Goal: Task Accomplishment & Management: Use online tool/utility

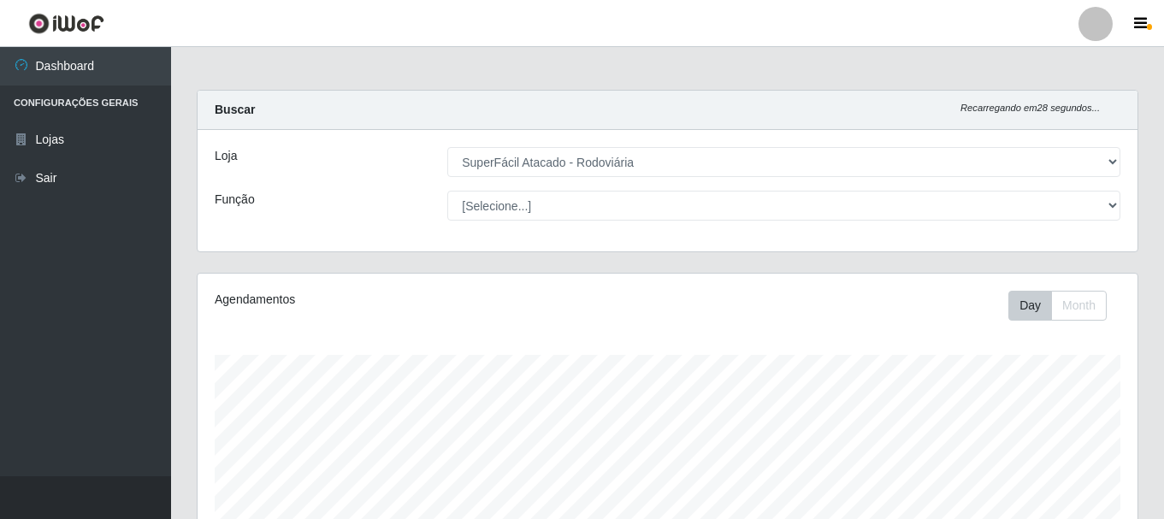
select select "400"
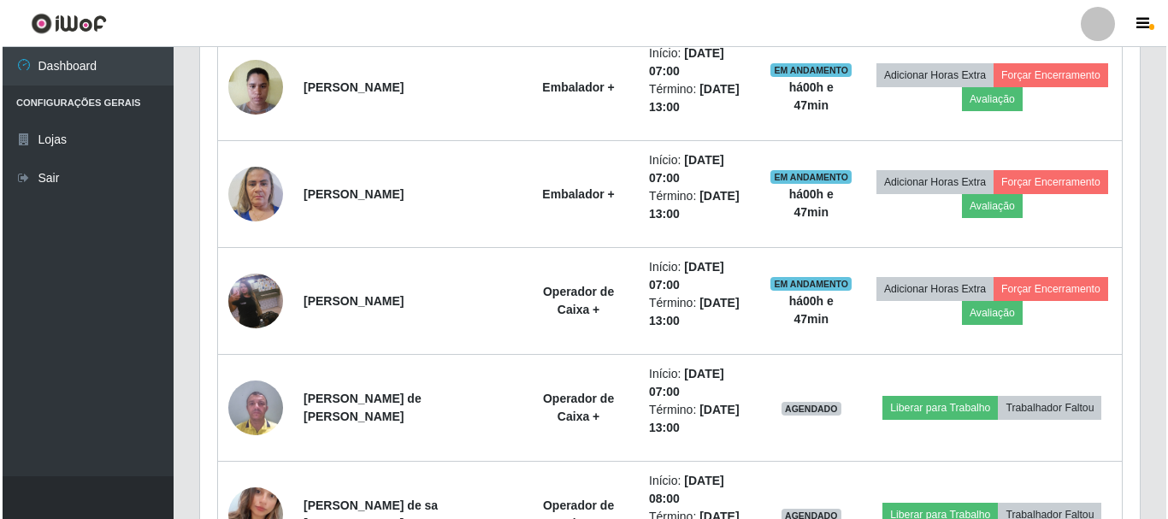
scroll to position [740, 0]
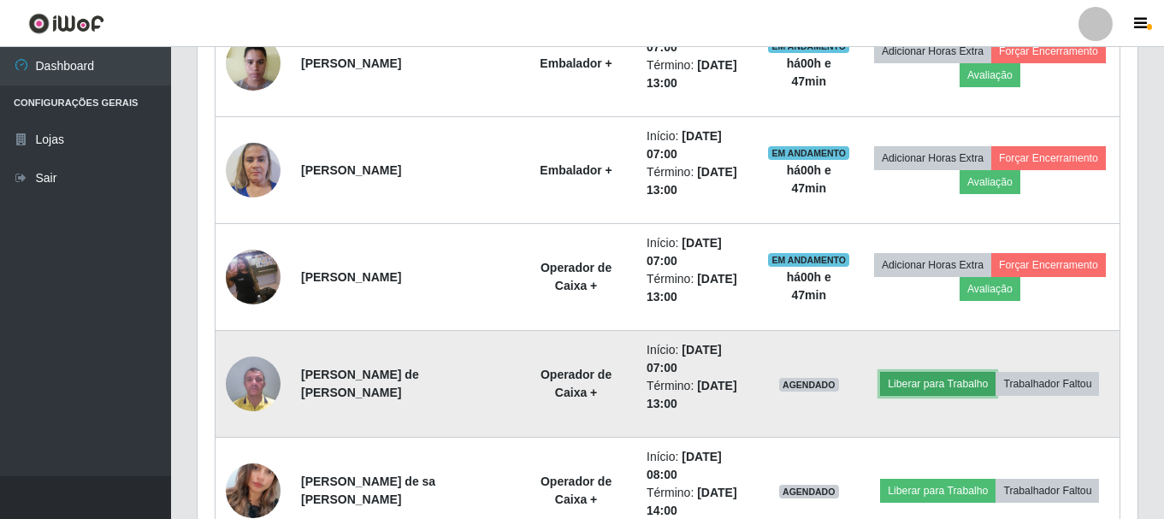
click at [952, 386] on button "Liberar para Trabalho" at bounding box center [937, 384] width 115 height 24
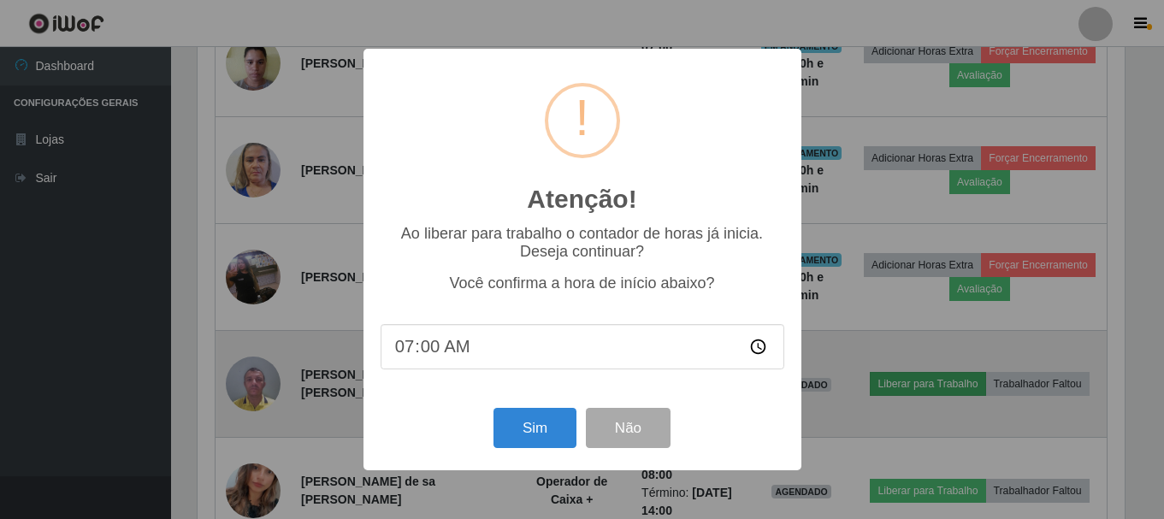
scroll to position [355, 931]
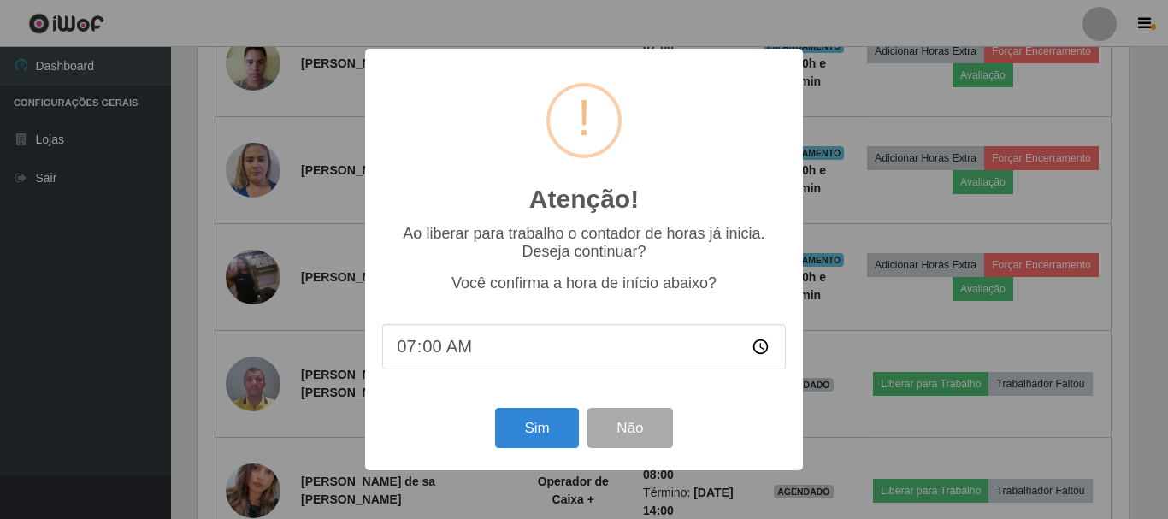
click at [428, 354] on input "07:00" at bounding box center [584, 346] width 404 height 45
type input "07:47"
click at [523, 426] on button "Sim" at bounding box center [536, 428] width 83 height 40
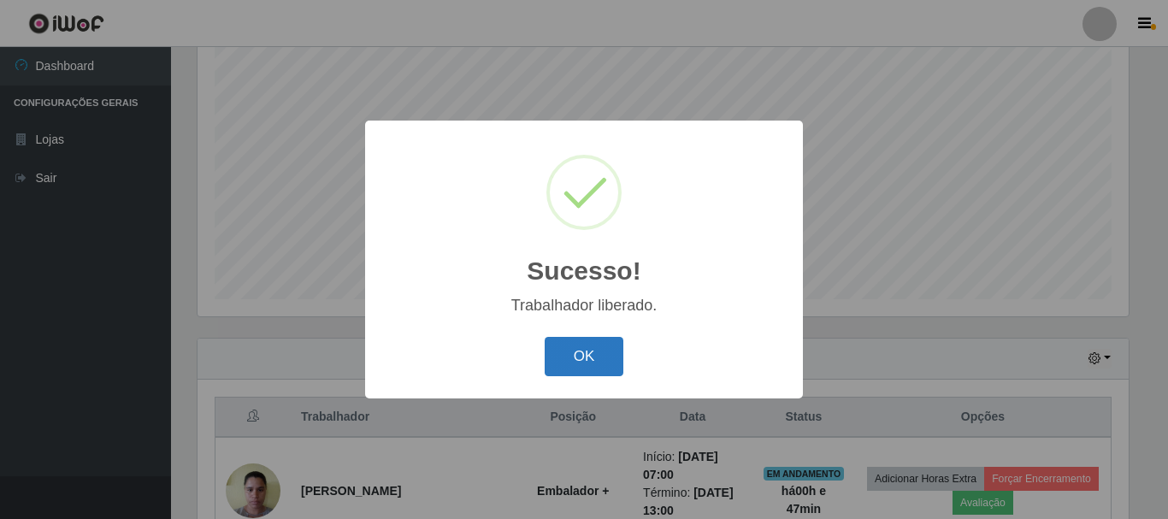
click at [558, 347] on button "OK" at bounding box center [585, 357] width 80 height 40
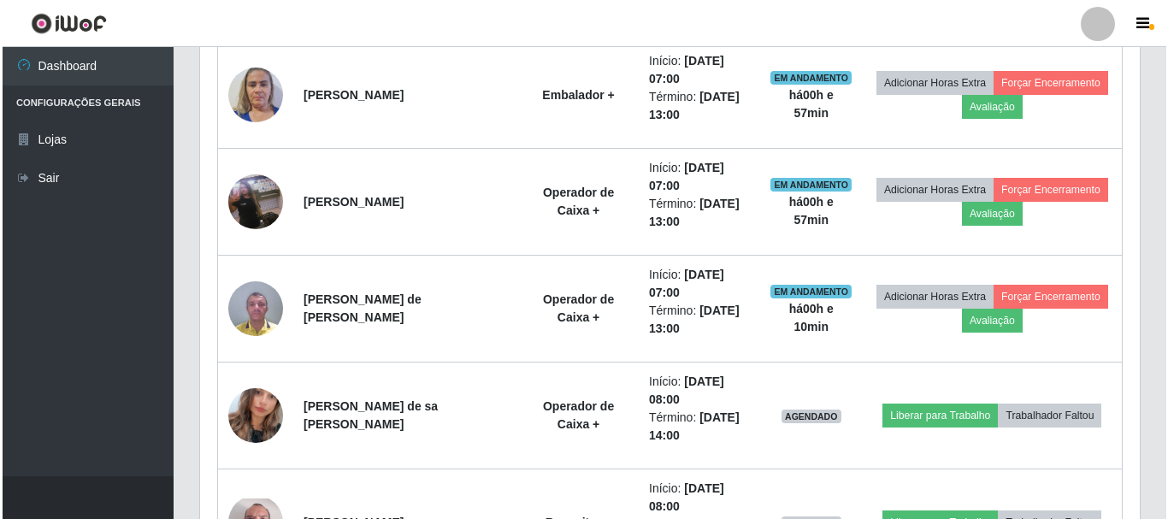
scroll to position [825, 0]
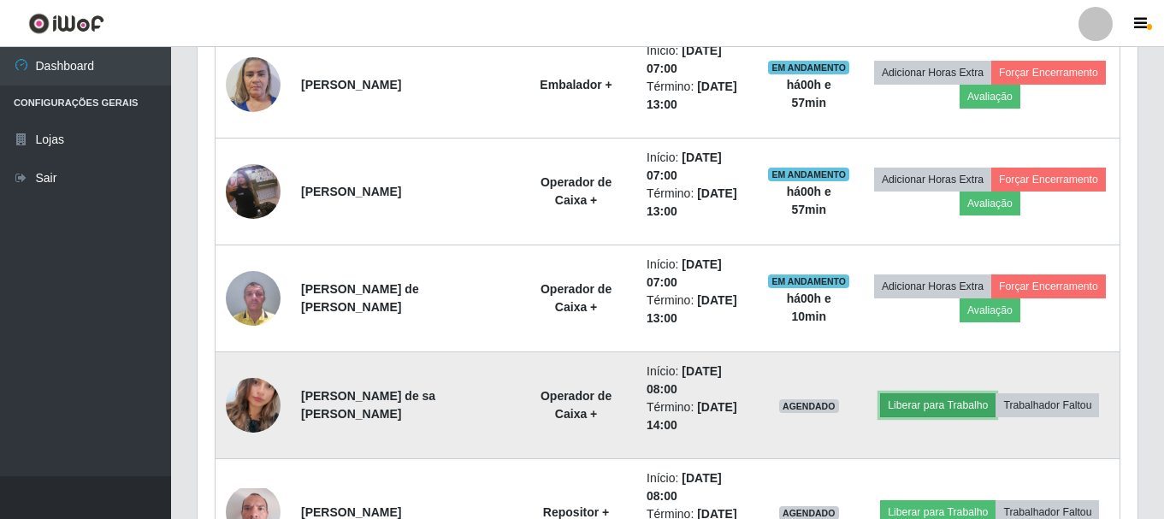
click at [905, 405] on button "Liberar para Trabalho" at bounding box center [937, 405] width 115 height 24
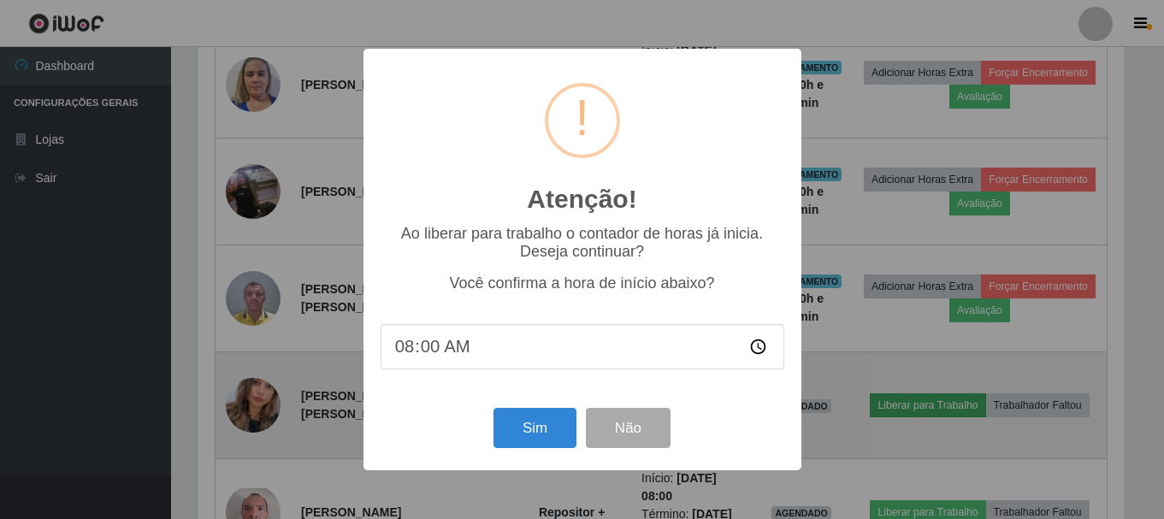
scroll to position [355, 931]
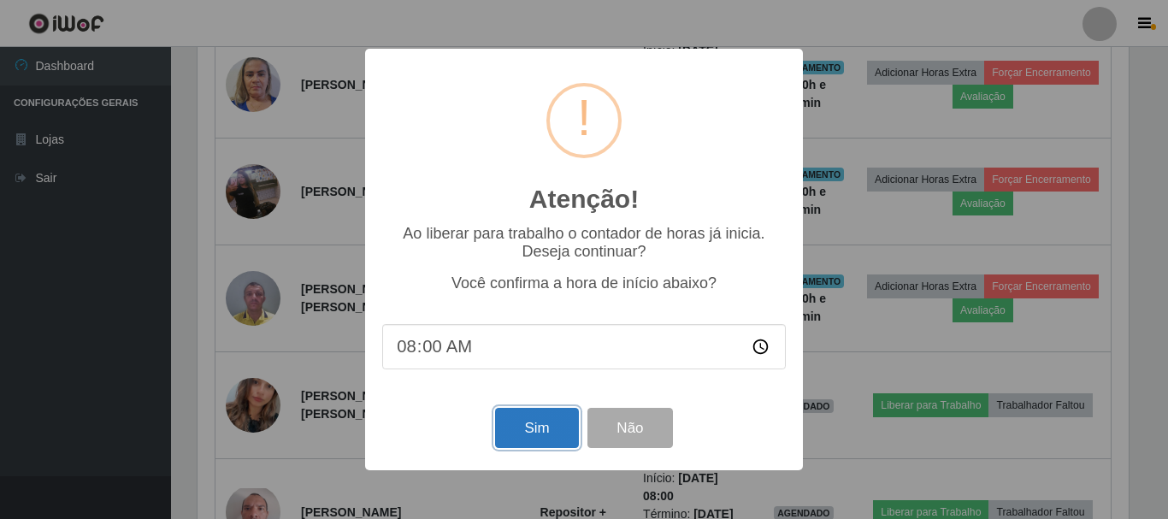
click at [509, 437] on button "Sim" at bounding box center [536, 428] width 83 height 40
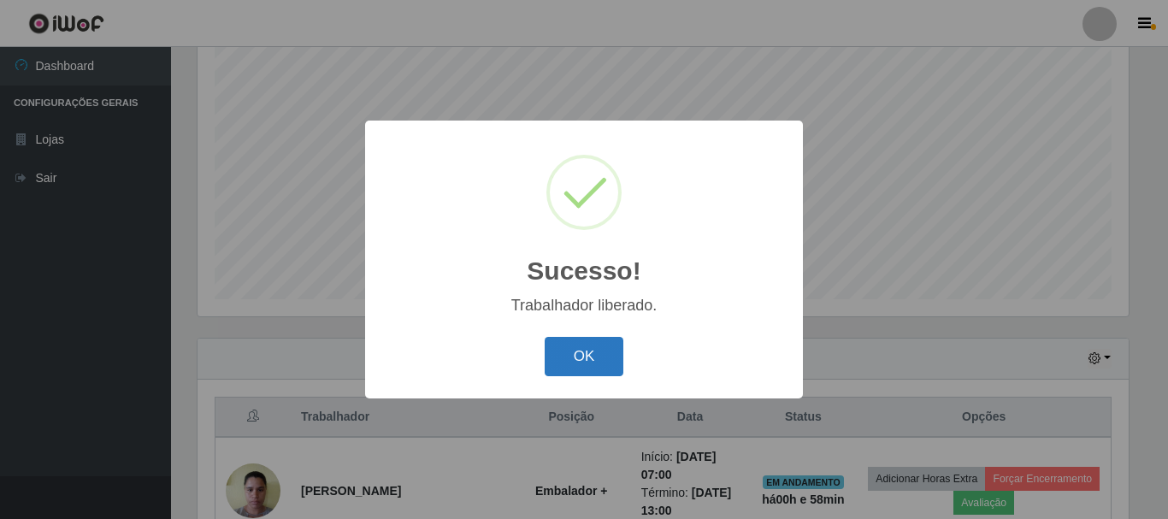
click at [569, 369] on button "OK" at bounding box center [585, 357] width 80 height 40
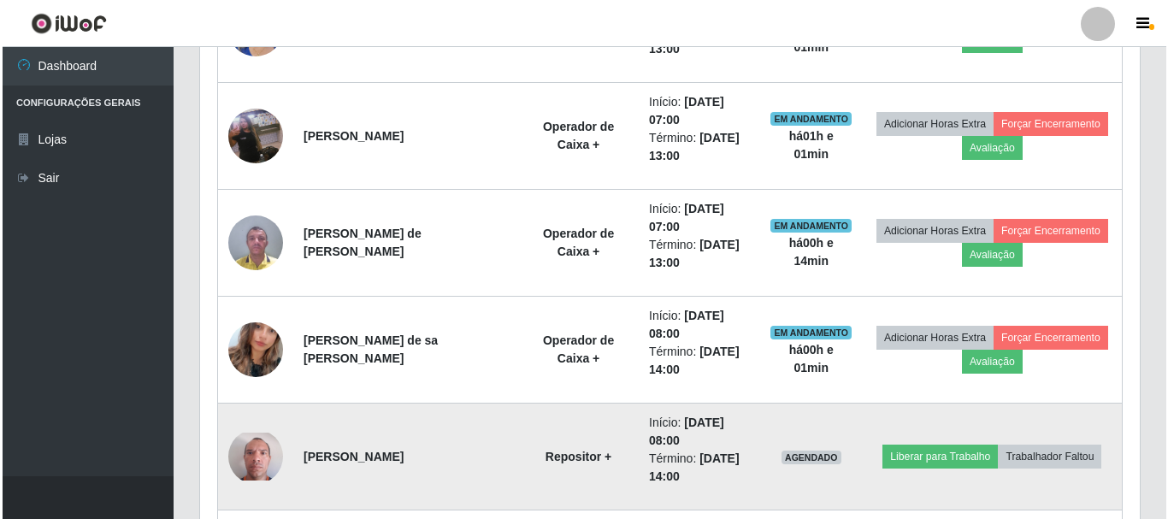
scroll to position [911, 0]
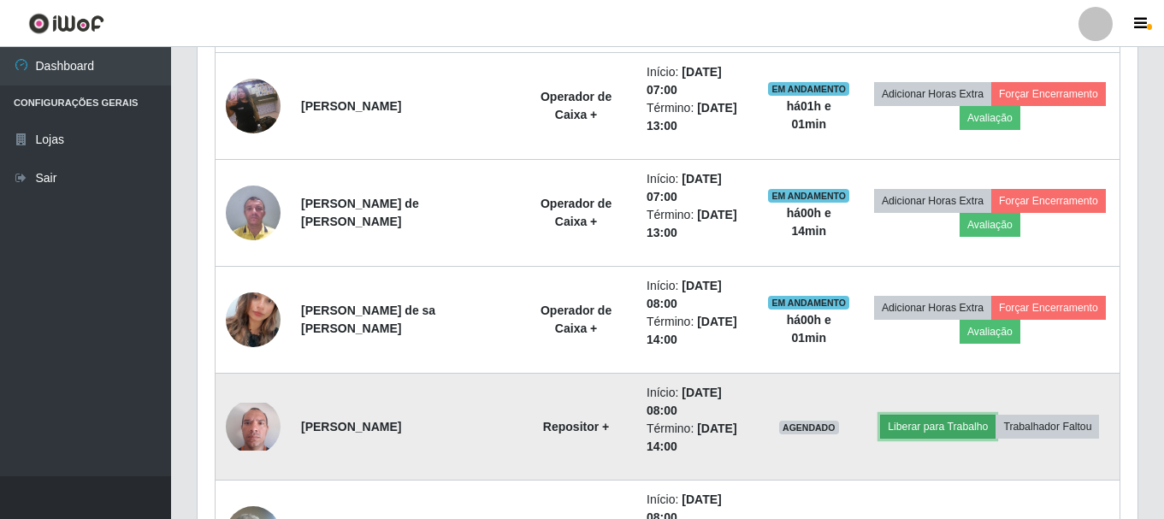
click at [906, 423] on button "Liberar para Trabalho" at bounding box center [937, 427] width 115 height 24
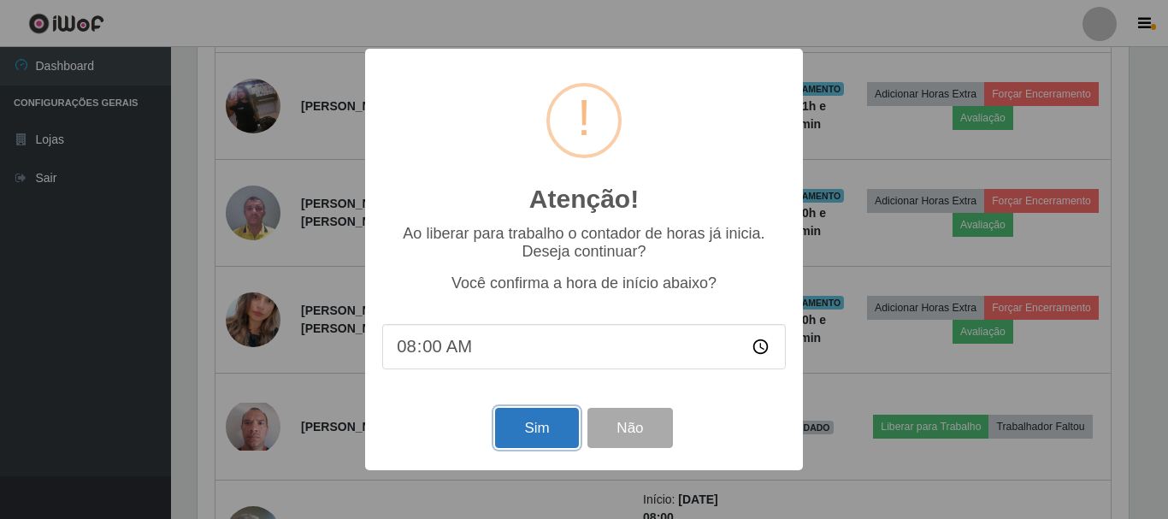
click at [522, 435] on button "Sim" at bounding box center [536, 428] width 83 height 40
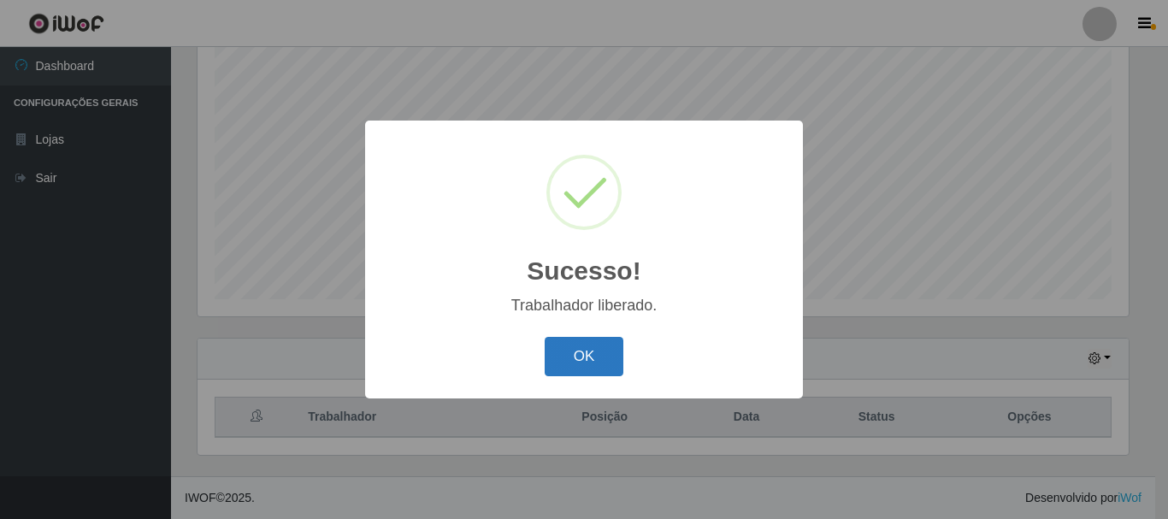
click at [561, 351] on button "OK" at bounding box center [585, 357] width 80 height 40
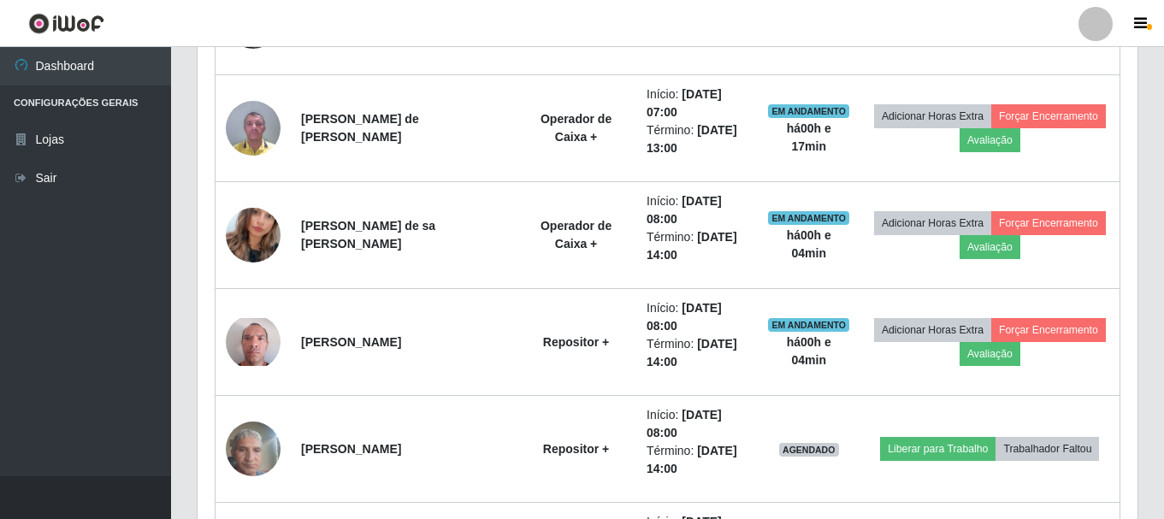
scroll to position [996, 0]
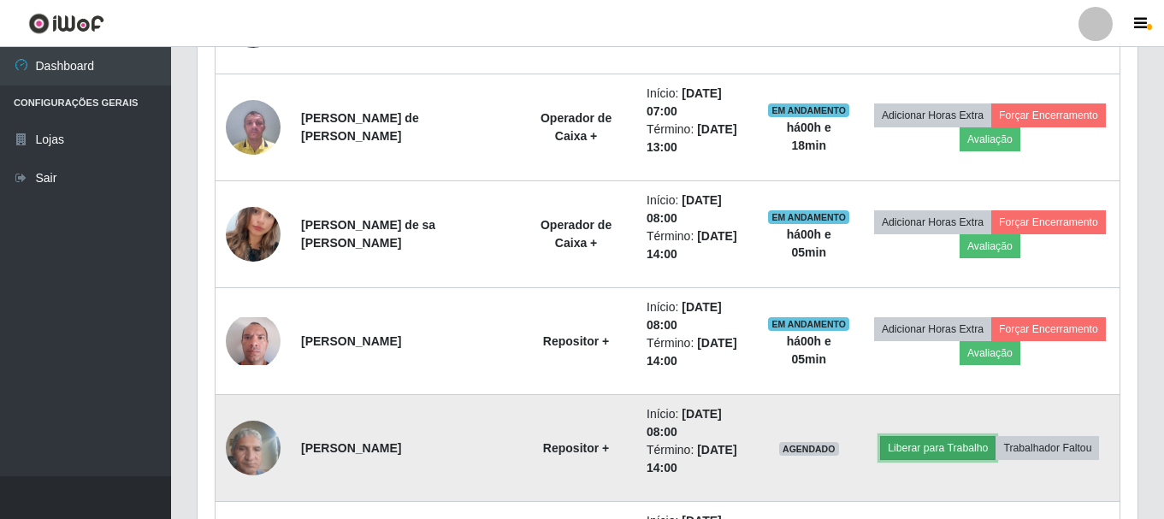
click at [919, 454] on button "Liberar para Trabalho" at bounding box center [937, 448] width 115 height 24
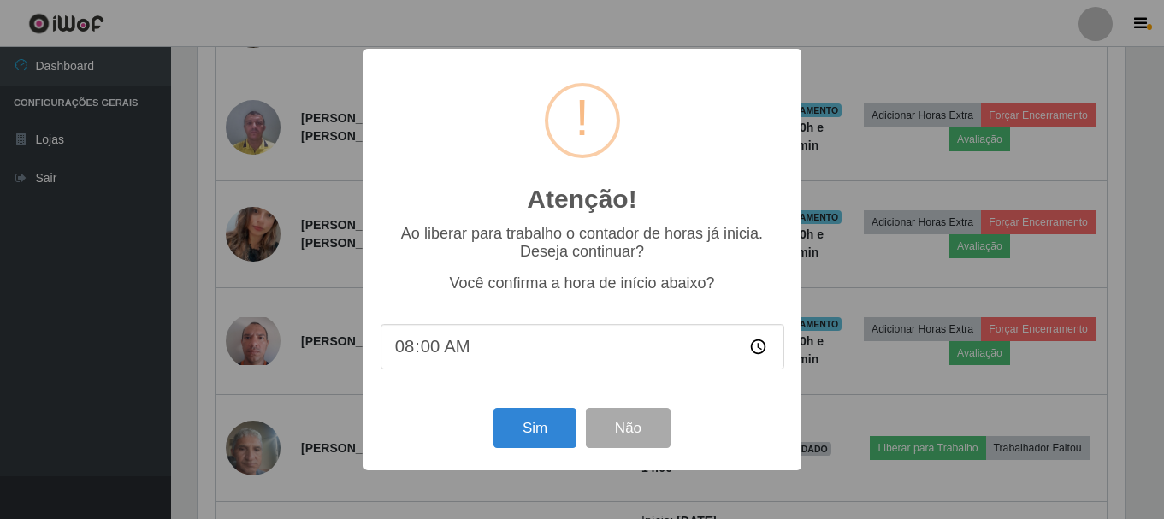
scroll to position [355, 931]
click at [534, 426] on button "Sim" at bounding box center [536, 428] width 83 height 40
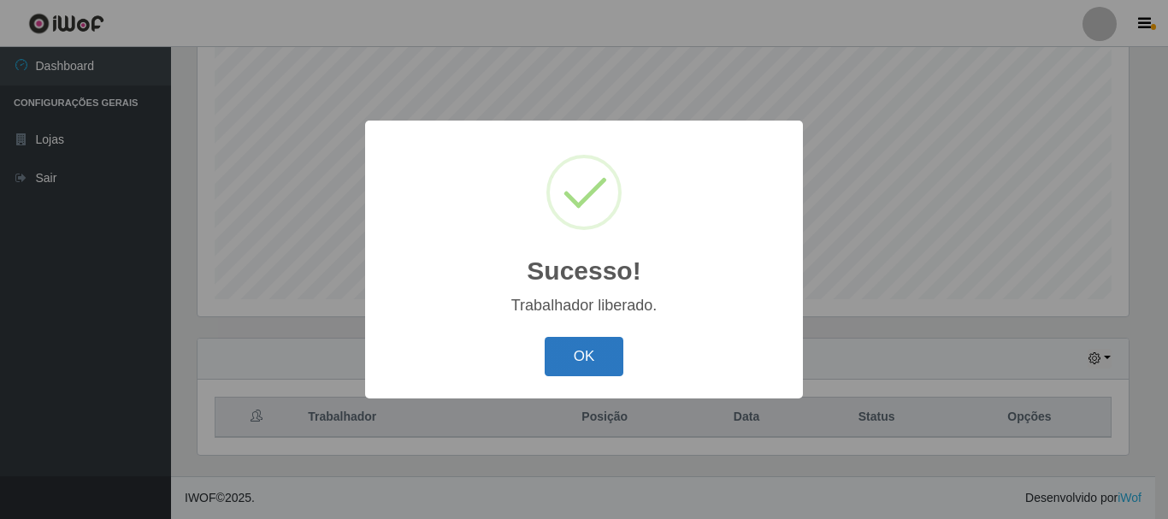
click at [570, 357] on button "OK" at bounding box center [585, 357] width 80 height 40
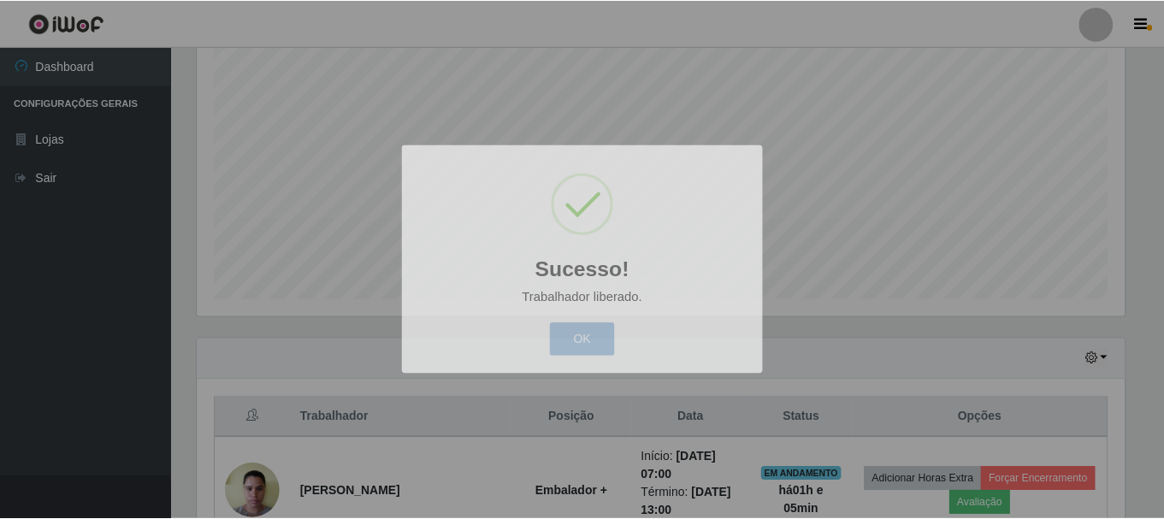
scroll to position [355, 940]
